Goal: Information Seeking & Learning: Learn about a topic

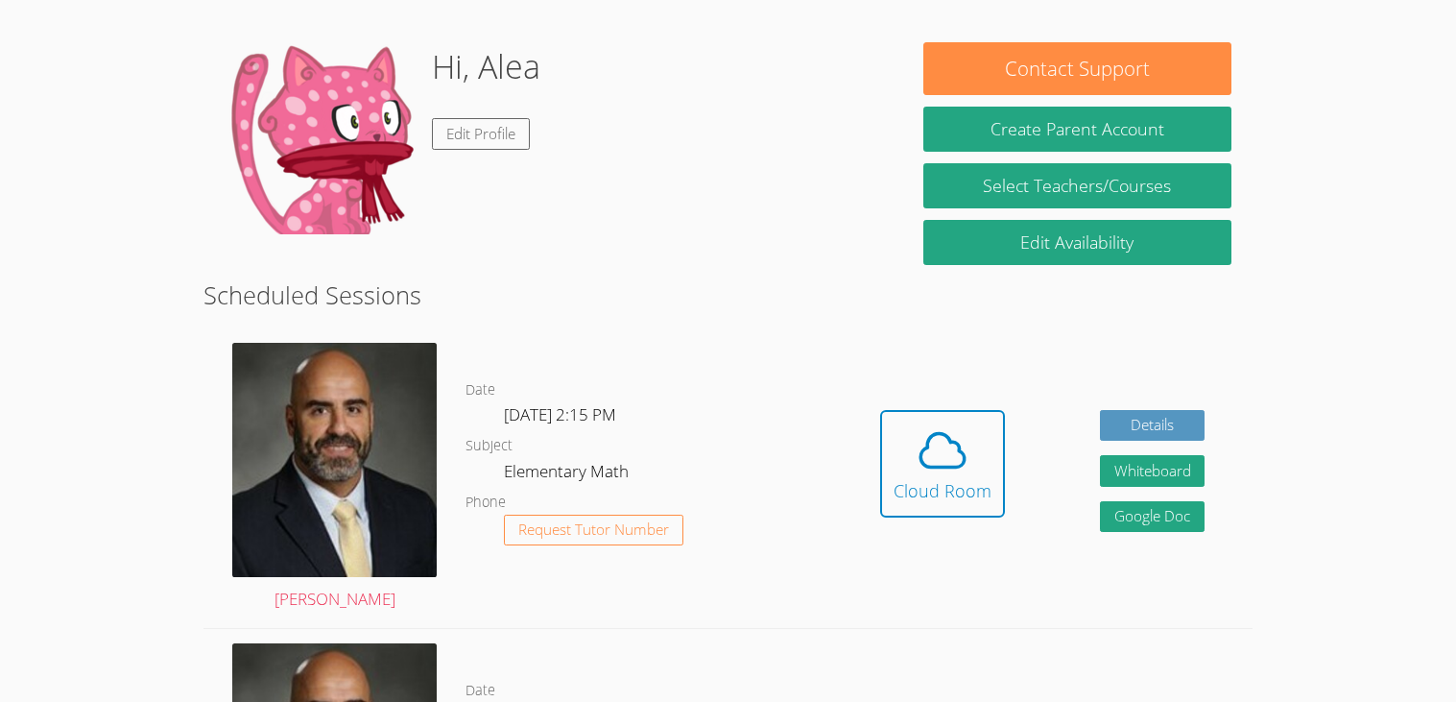
scroll to position [232, 0]
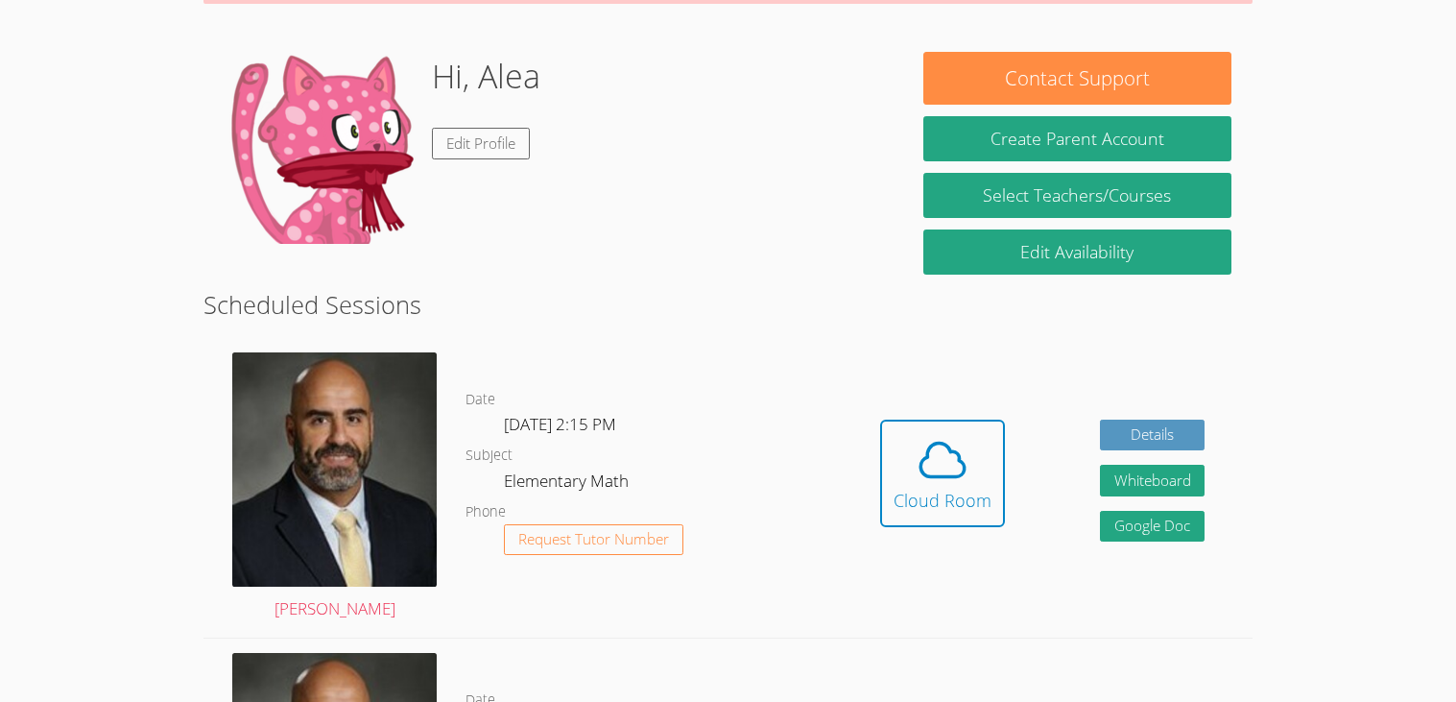
click at [742, 101] on div "Hi, Alea Edit Profile" at bounding box center [553, 148] width 657 height 192
drag, startPoint x: 693, startPoint y: 156, endPoint x: 745, endPoint y: 100, distance: 76.1
click at [745, 100] on div "Hi, Alea Edit Profile" at bounding box center [553, 148] width 657 height 192
click at [952, 478] on icon at bounding box center [943, 460] width 54 height 54
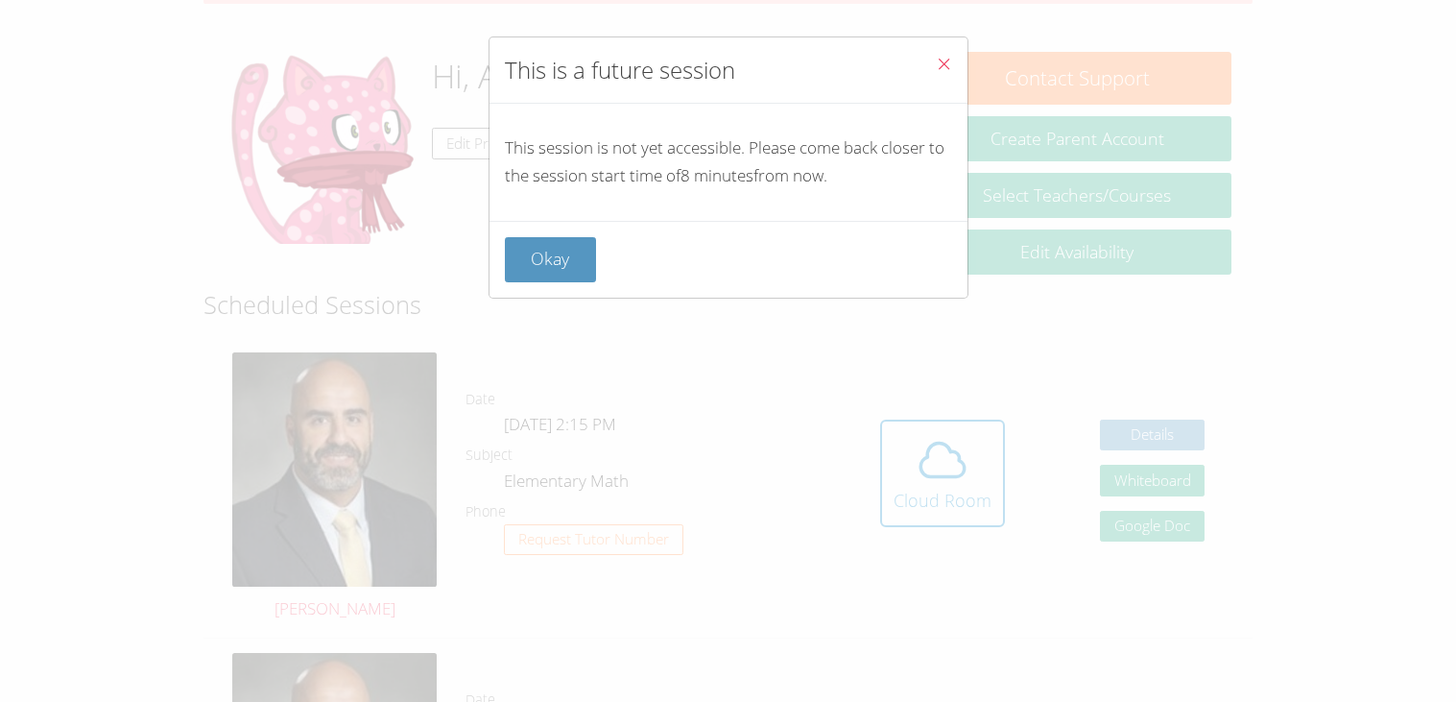
click at [578, 251] on button "Okay" at bounding box center [551, 259] width 92 height 45
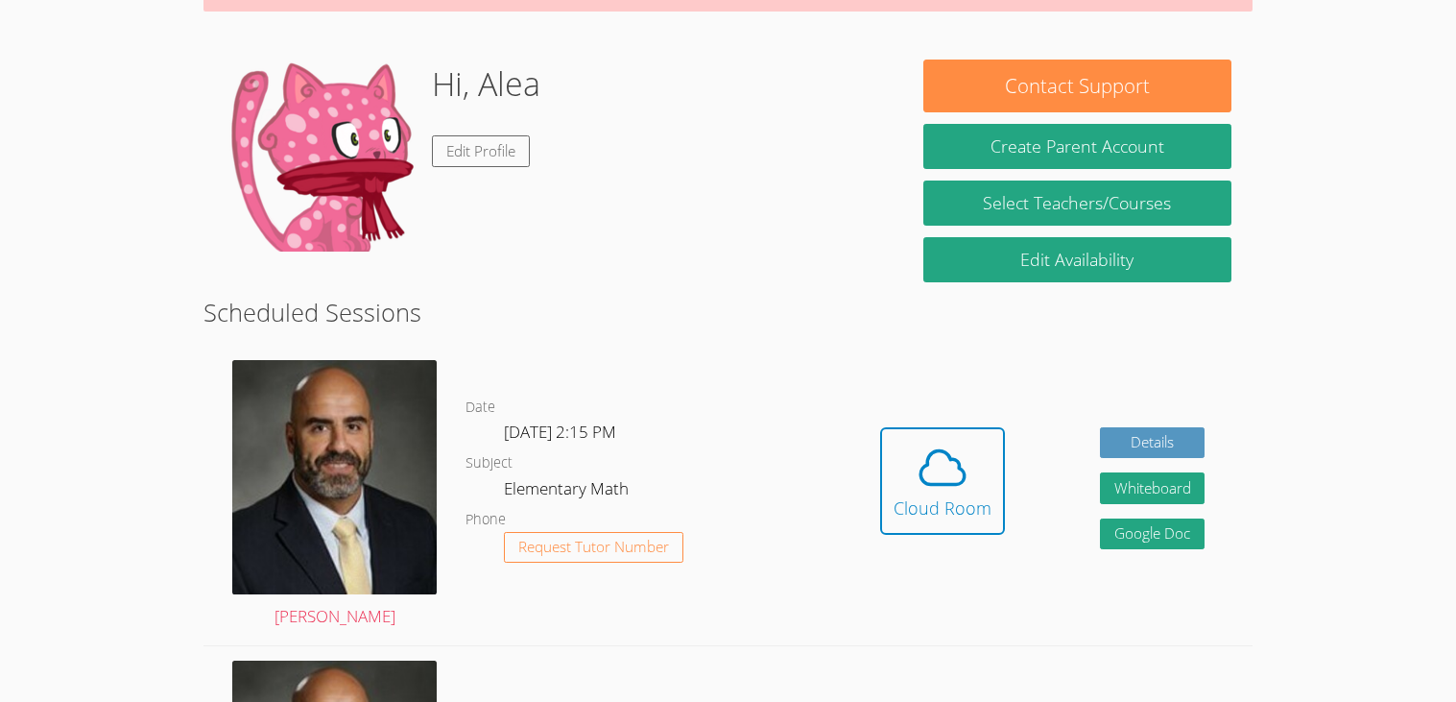
scroll to position [217, 0]
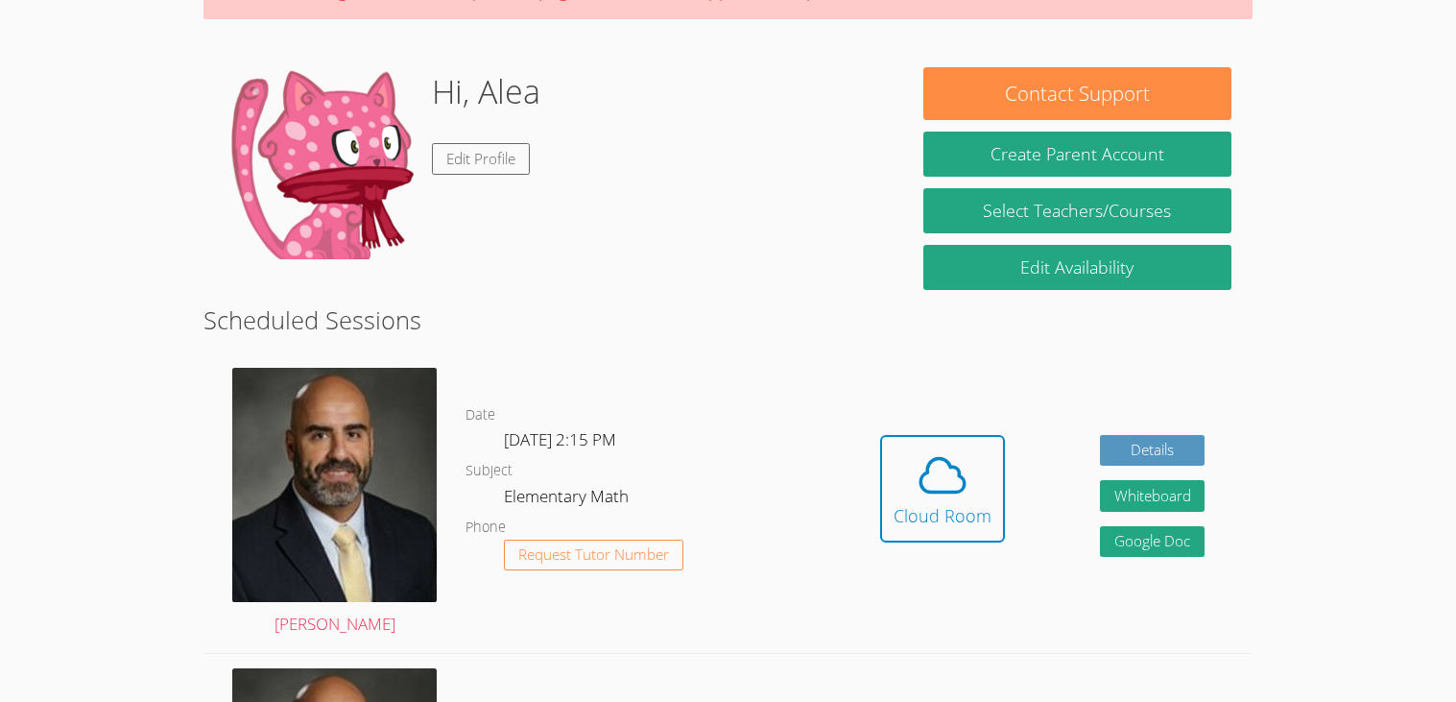
drag, startPoint x: 1452, startPoint y: 372, endPoint x: 1454, endPoint y: 393, distance: 20.4
click at [1454, 393] on body "Home Programs Sessions Tutors Messages Billing Logout Alea Successfully authent…" at bounding box center [728, 134] width 1456 height 702
click at [962, 503] on div "Cloud Room" at bounding box center [943, 515] width 98 height 27
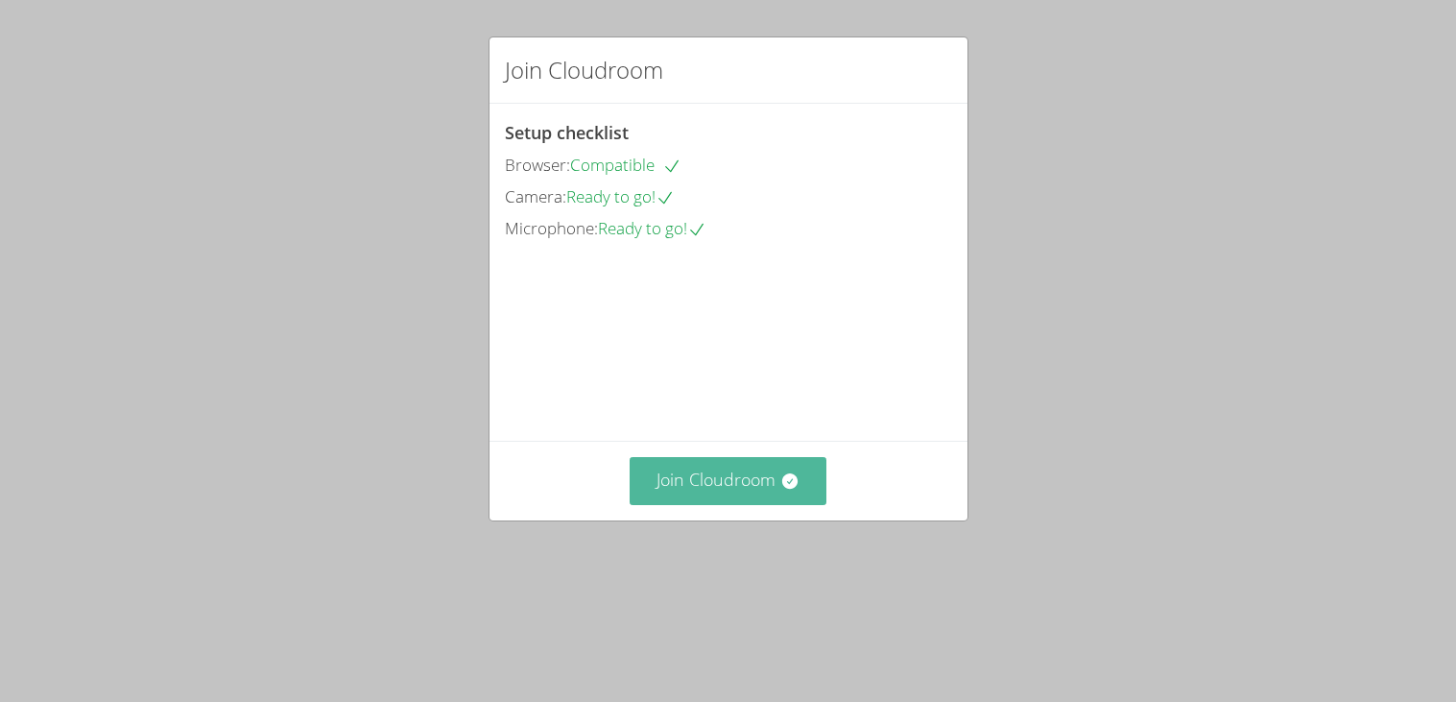
click at [673, 504] on button "Join Cloudroom" at bounding box center [728, 480] width 197 height 47
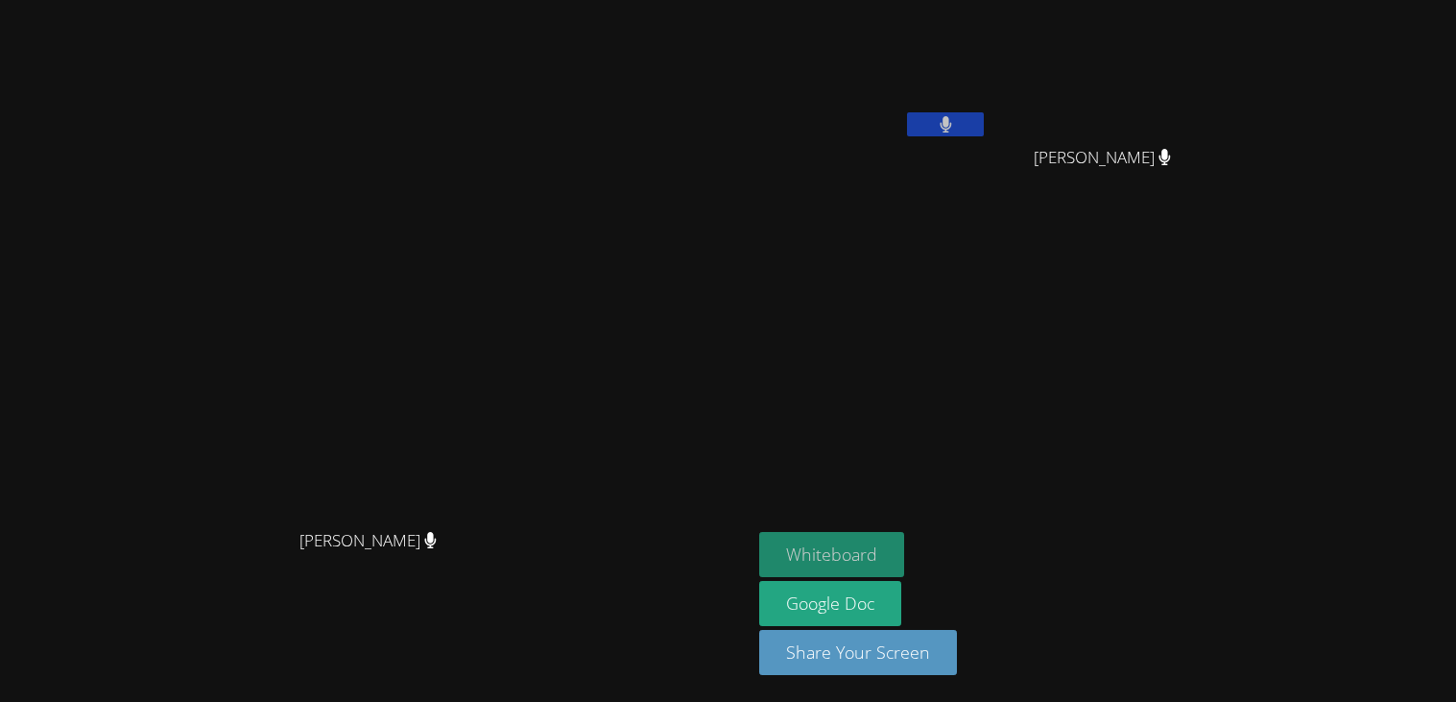
click at [904, 543] on button "Whiteboard" at bounding box center [831, 554] width 145 height 45
click at [984, 124] on button at bounding box center [945, 124] width 77 height 24
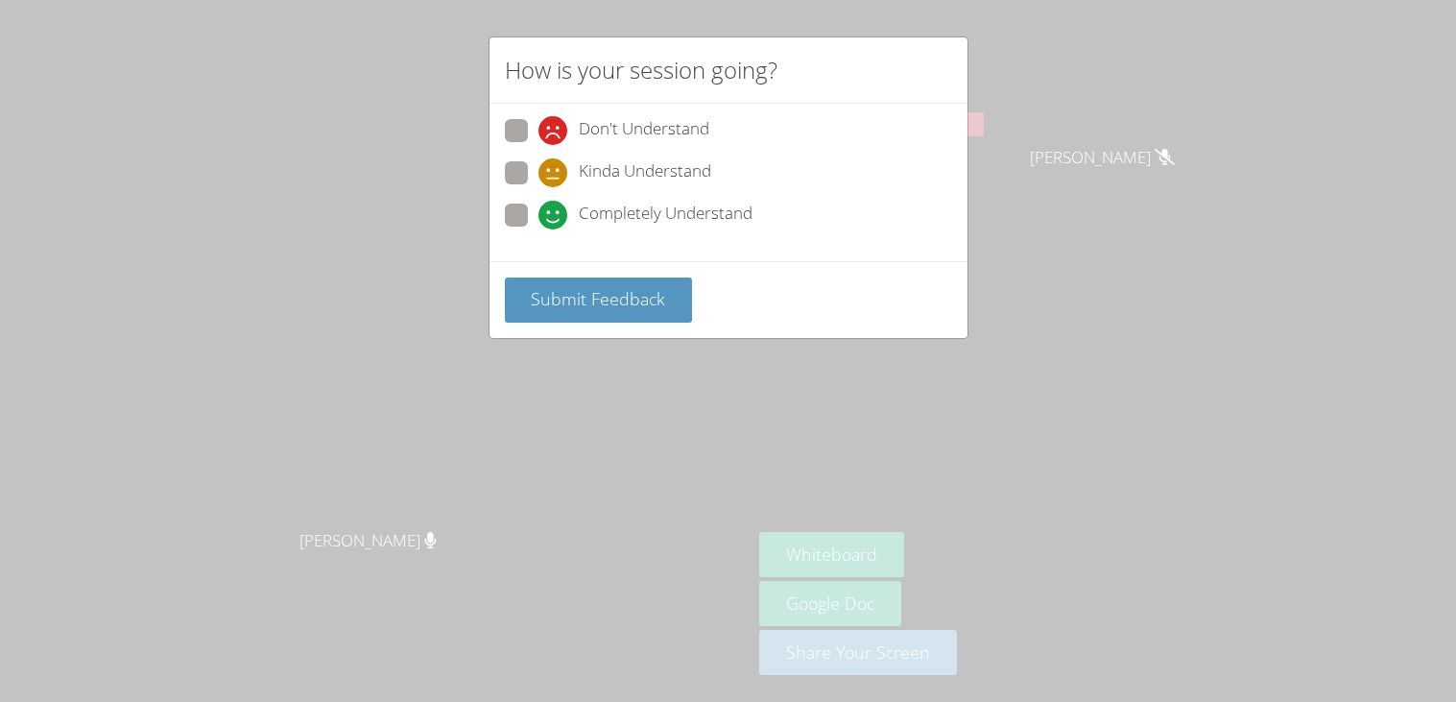
click at [1129, 451] on div "How is your session going? Don't Understand Kinda Understand Completely Underst…" at bounding box center [728, 351] width 1456 height 702
click at [1134, 447] on div "How is your session going? Don't Understand Kinda Understand Completely Underst…" at bounding box center [728, 351] width 1456 height 702
click at [1126, 431] on div "How is your session going? Don't Understand Kinda Understand Completely Underst…" at bounding box center [728, 351] width 1456 height 702
click at [1068, 389] on div "How is your session going? Don't Understand Kinda Understand Completely Underst…" at bounding box center [728, 351] width 1456 height 702
drag, startPoint x: 1060, startPoint y: 382, endPoint x: 1041, endPoint y: 370, distance: 22.9
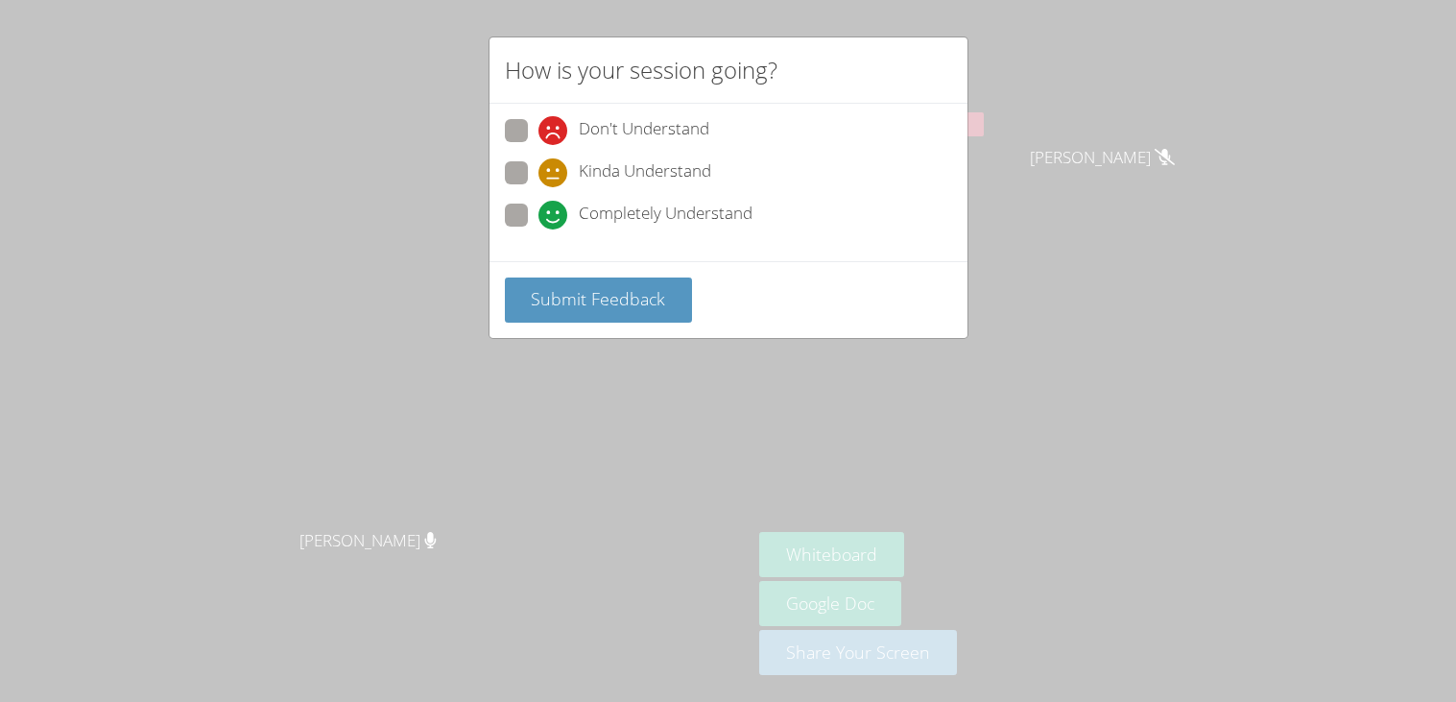
click at [1041, 371] on div "How is your session going? Don't Understand Kinda Understand Completely Underst…" at bounding box center [728, 351] width 1456 height 702
click at [1086, 97] on div "How is your session going? Don't Understand Kinda Understand Completely Underst…" at bounding box center [728, 351] width 1456 height 702
drag, startPoint x: 586, startPoint y: 181, endPoint x: 695, endPoint y: 314, distance: 171.8
click at [0, 0] on form "Don't Understand Kinda Understand Completely Understand Submit Feedback" at bounding box center [0, 0] width 0 height 0
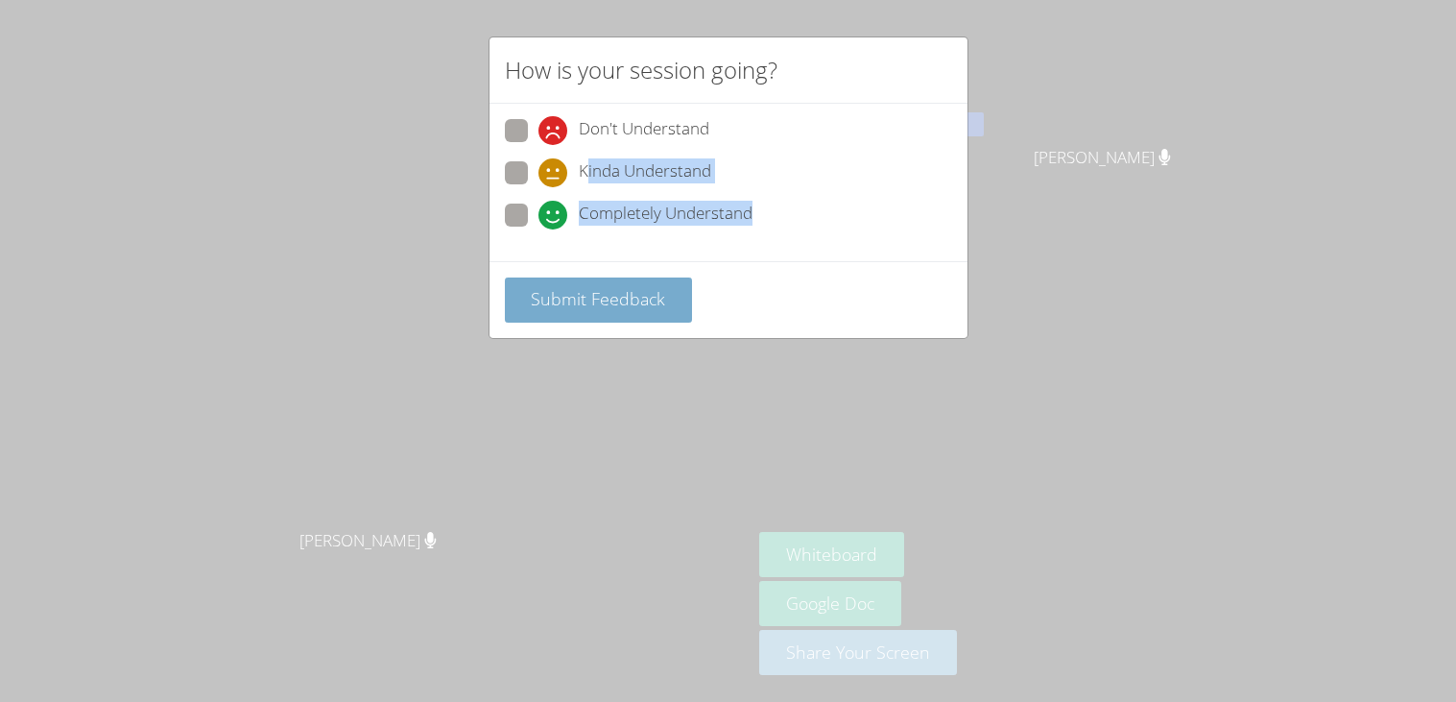
click at [587, 302] on span "Submit Feedback" at bounding box center [598, 298] width 134 height 23
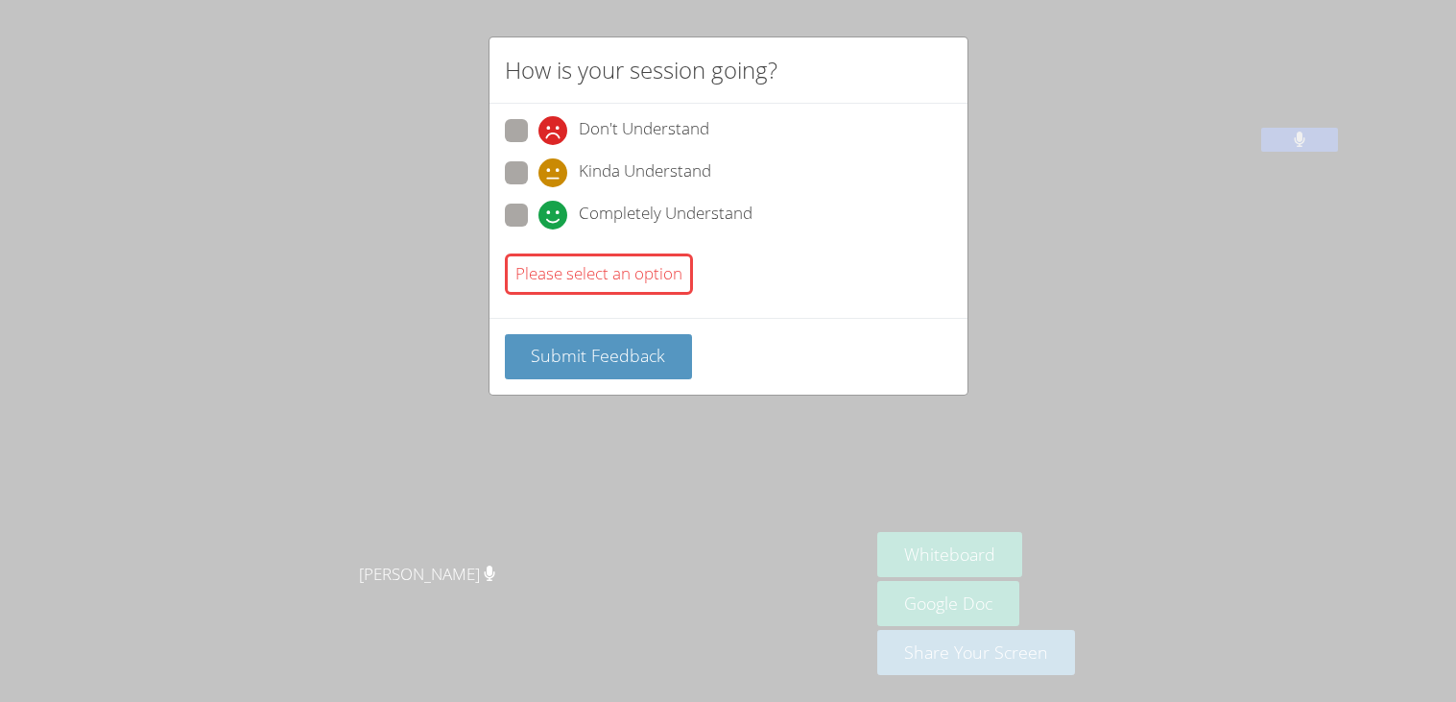
click at [441, 329] on div "How is your session going? Don't Understand Kinda Understand Completely Underst…" at bounding box center [728, 351] width 1456 height 702
click at [539, 145] on span at bounding box center [539, 145] width 0 height 0
click at [539, 122] on input "Don't Understand" at bounding box center [547, 127] width 16 height 16
radio input "true"
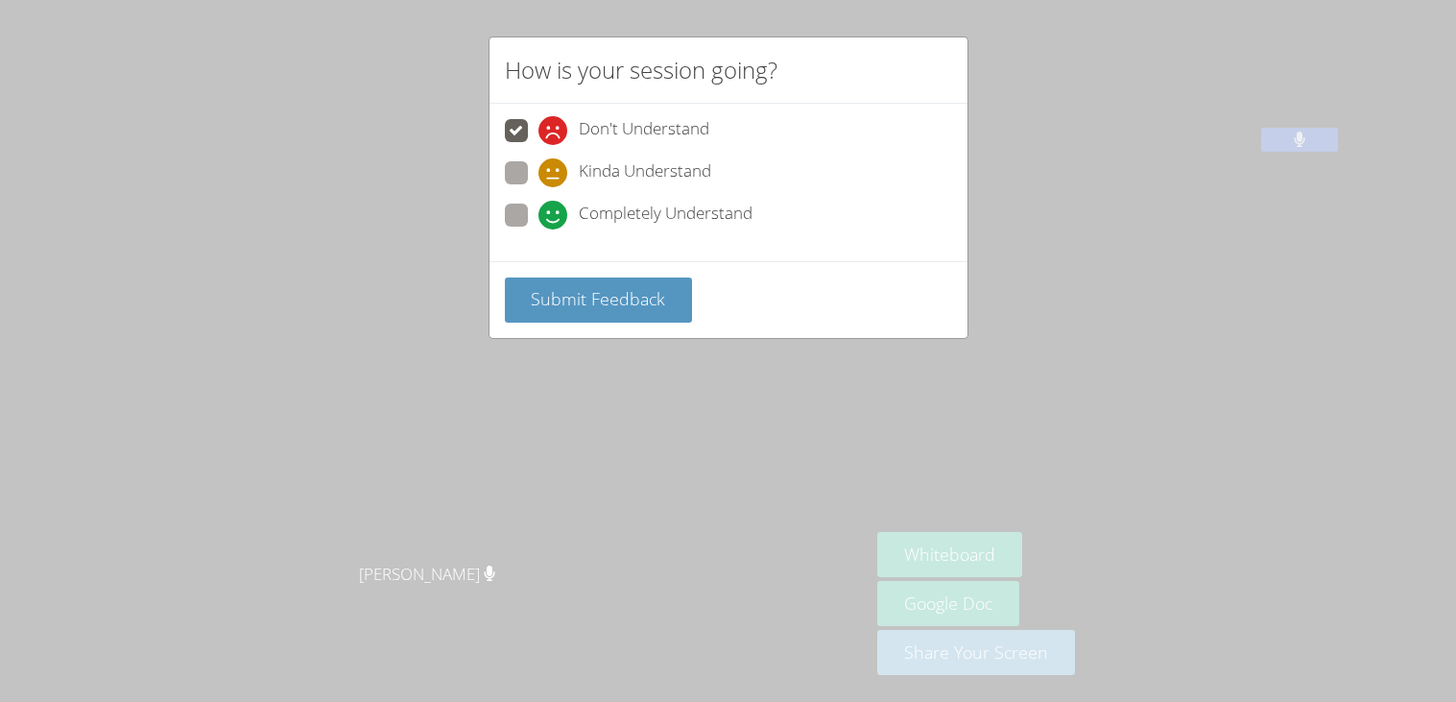
click at [528, 204] on label "Completely Understand" at bounding box center [629, 217] width 248 height 26
click at [539, 204] on input "Completely Understand" at bounding box center [547, 212] width 16 height 16
radio input "true"
click at [553, 298] on span "Submit Feedback" at bounding box center [598, 298] width 134 height 23
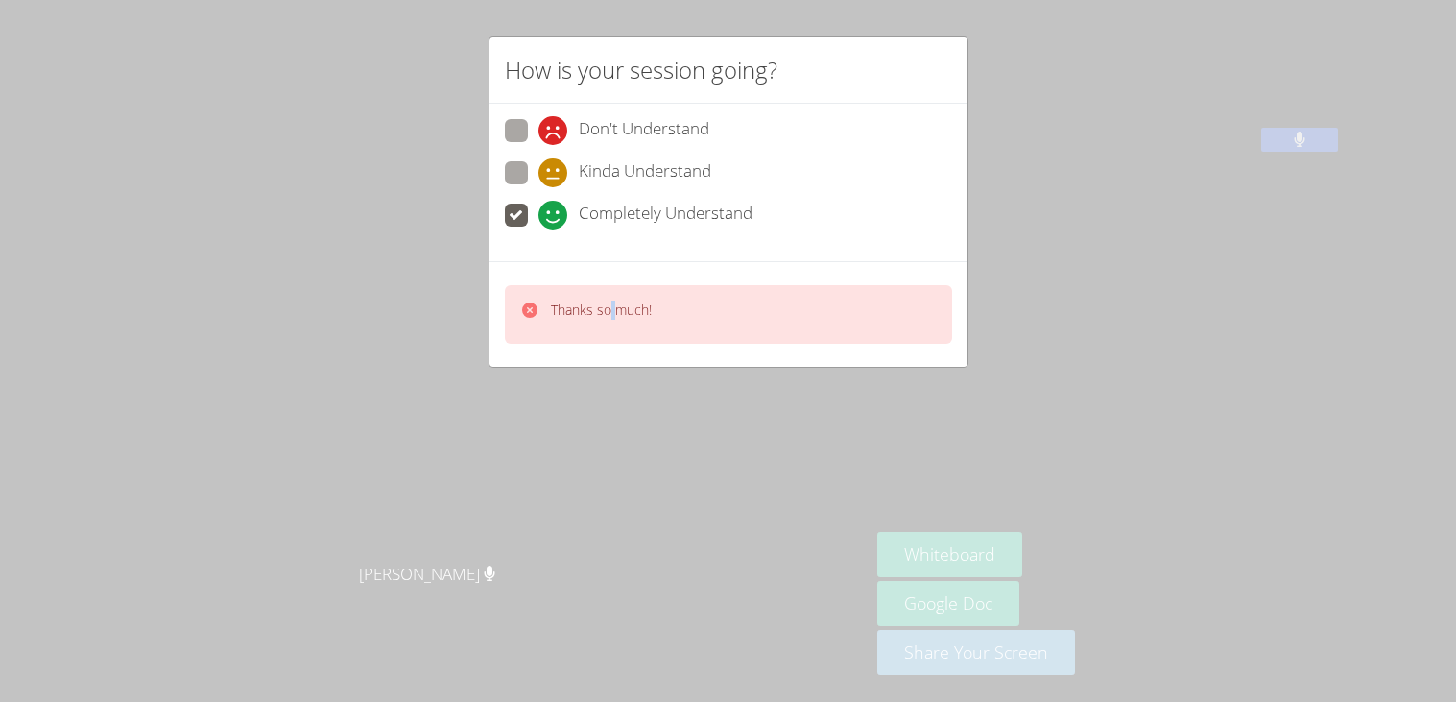
click at [613, 302] on p "Thanks so much!" at bounding box center [601, 309] width 101 height 19
click at [614, 303] on p "Thanks so much!" at bounding box center [601, 309] width 101 height 19
click at [612, 303] on p "Thanks so much!" at bounding box center [601, 309] width 101 height 19
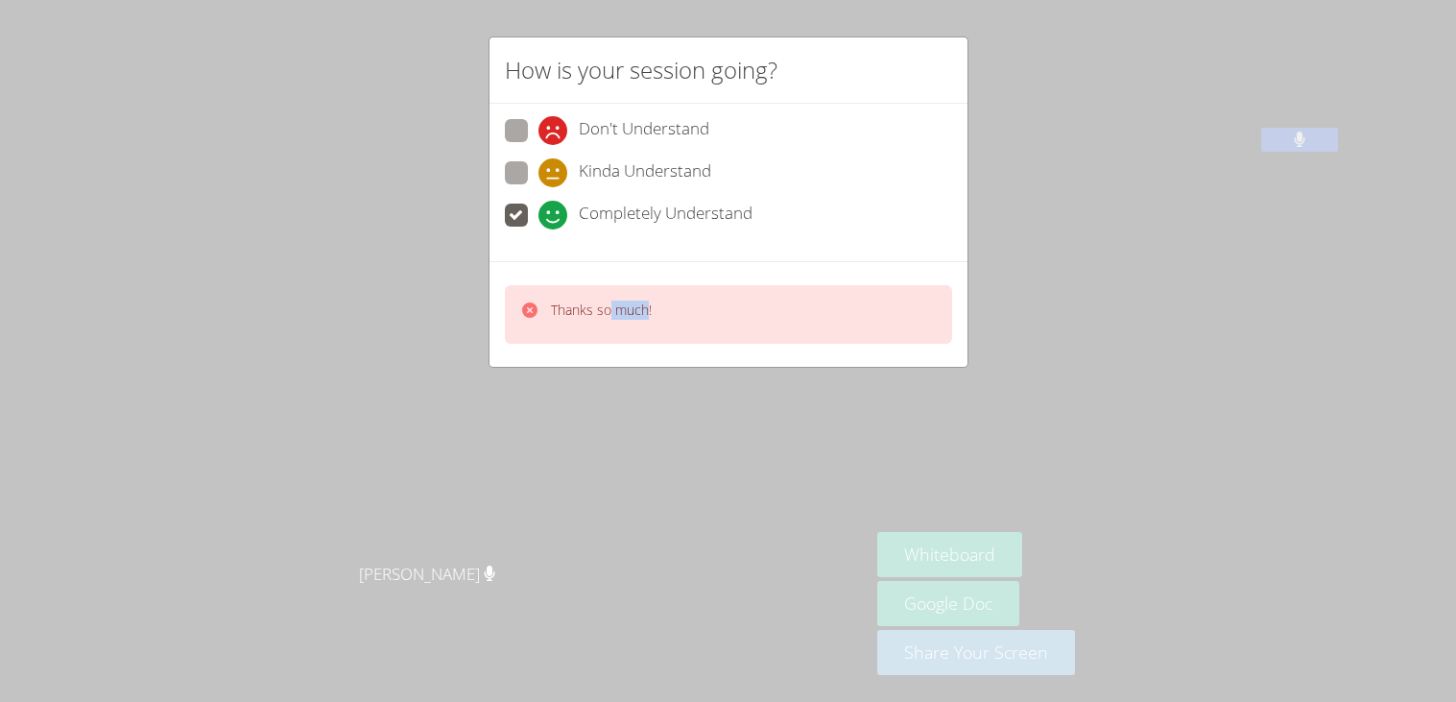
click at [607, 300] on p "Thanks so much!" at bounding box center [601, 309] width 101 height 19
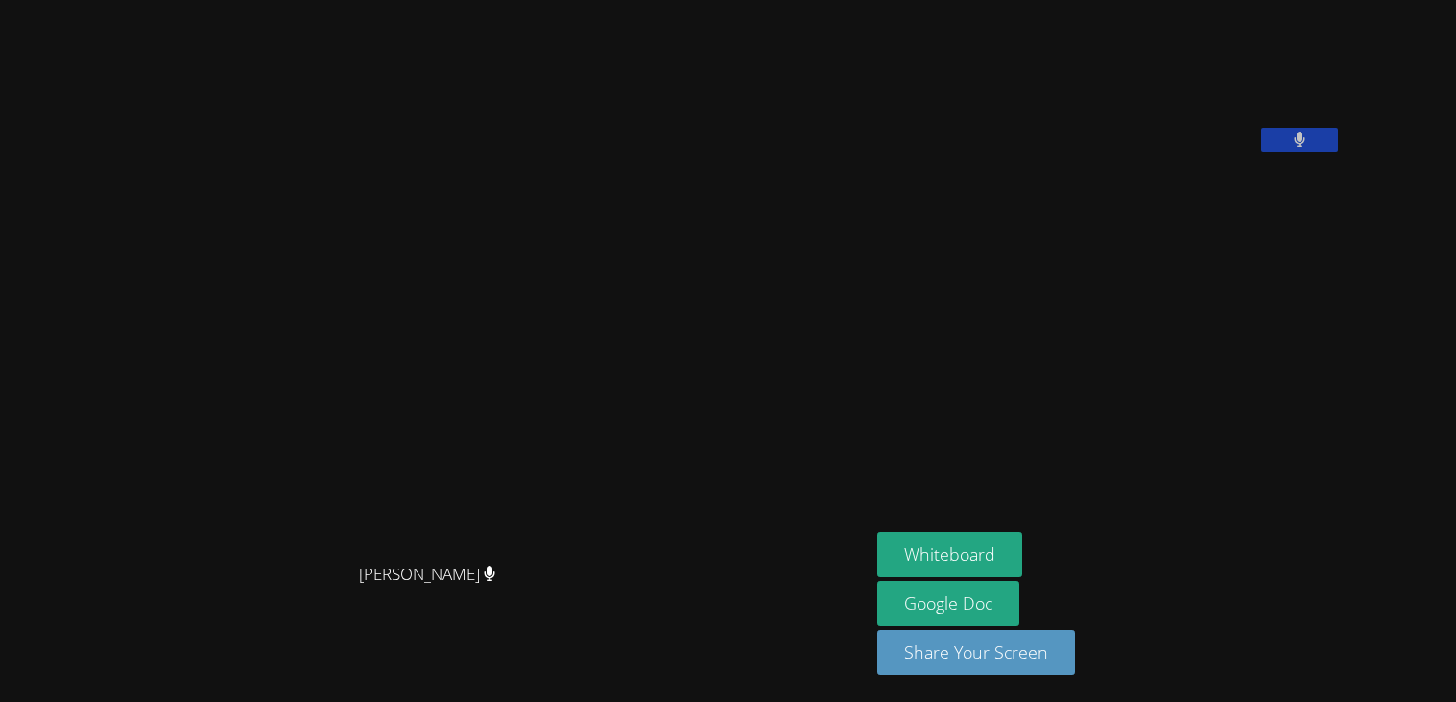
click at [1165, 141] on video at bounding box center [1021, 80] width 288 height 144
click at [1165, 128] on video at bounding box center [1021, 80] width 288 height 144
